Goal: Navigation & Orientation: Find specific page/section

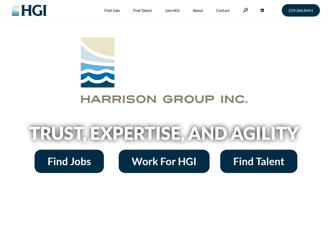
click at [164, 125] on h2 "Trust, Expertise, and Agility" at bounding box center [164, 133] width 296 height 18
click at [245, 10] on link at bounding box center [245, 10] width 5 height 5
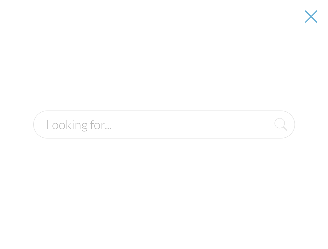
click at [164, 135] on h2 "Trust, Expertise, and Agility" at bounding box center [164, 133] width 296 height 18
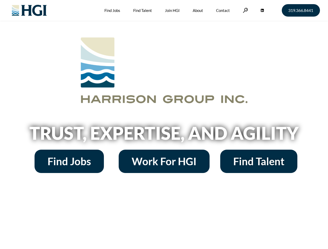
click at [164, 125] on h2 "Trust, Expertise, and Agility" at bounding box center [164, 133] width 296 height 18
click at [245, 10] on link at bounding box center [245, 10] width 5 height 5
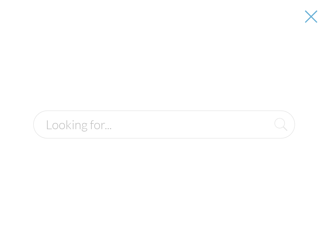
click at [164, 135] on input "text" at bounding box center [164, 125] width 262 height 28
